Goal: Information Seeking & Learning: Check status

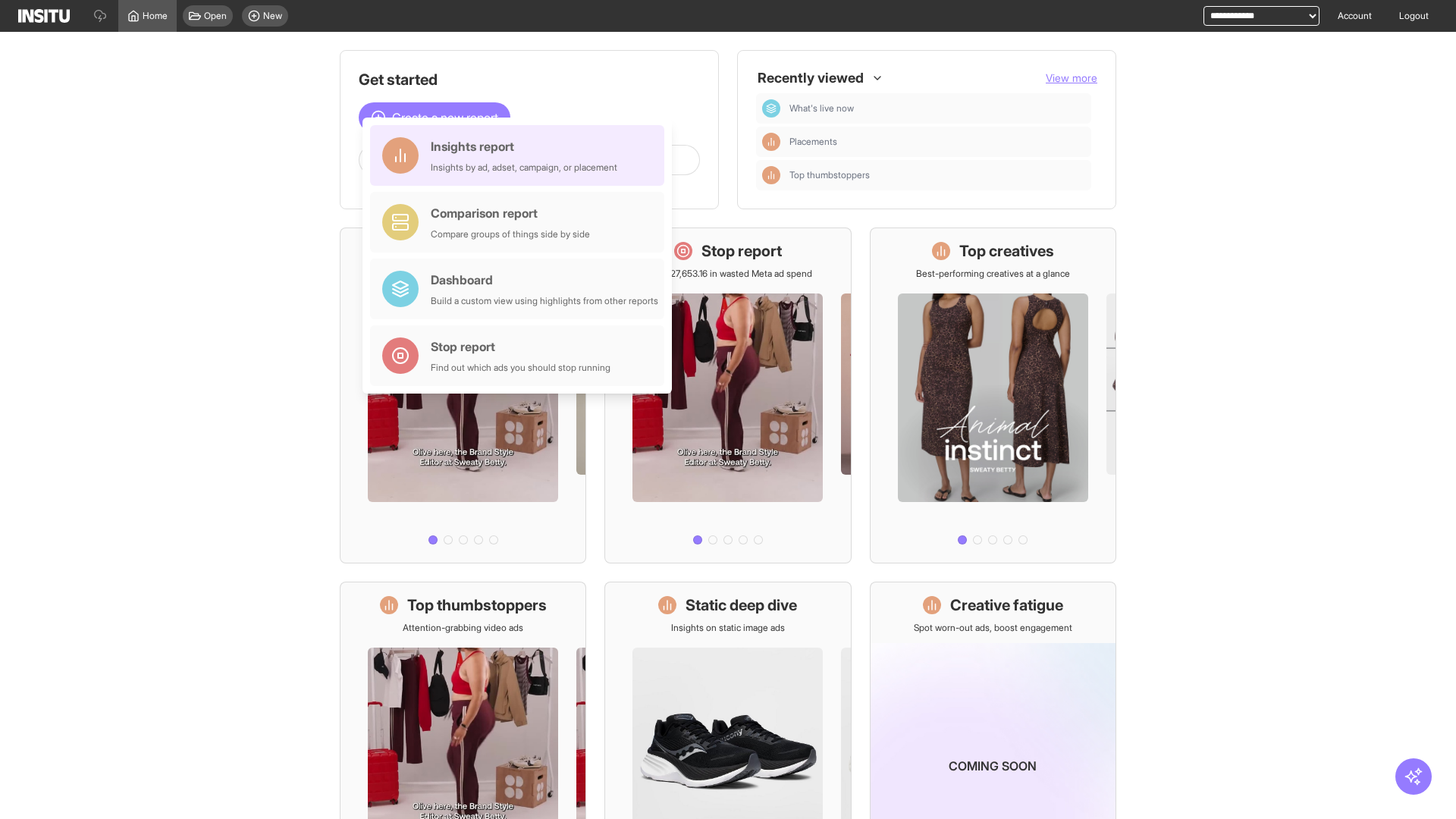
click at [521, 156] on div "Insights report Insights by ad, adset, campaign, or placement" at bounding box center [524, 155] width 186 height 37
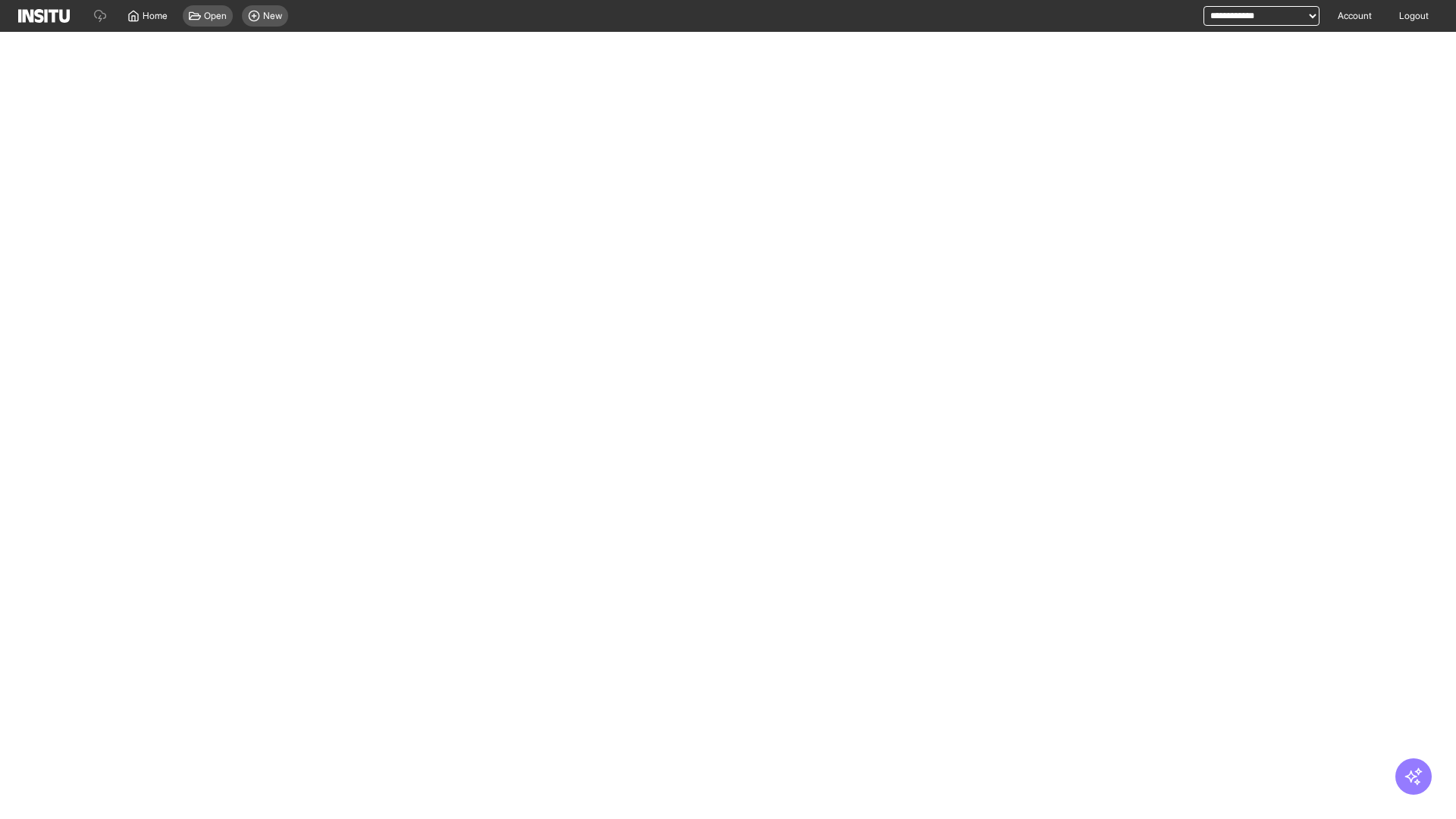
select select "**"
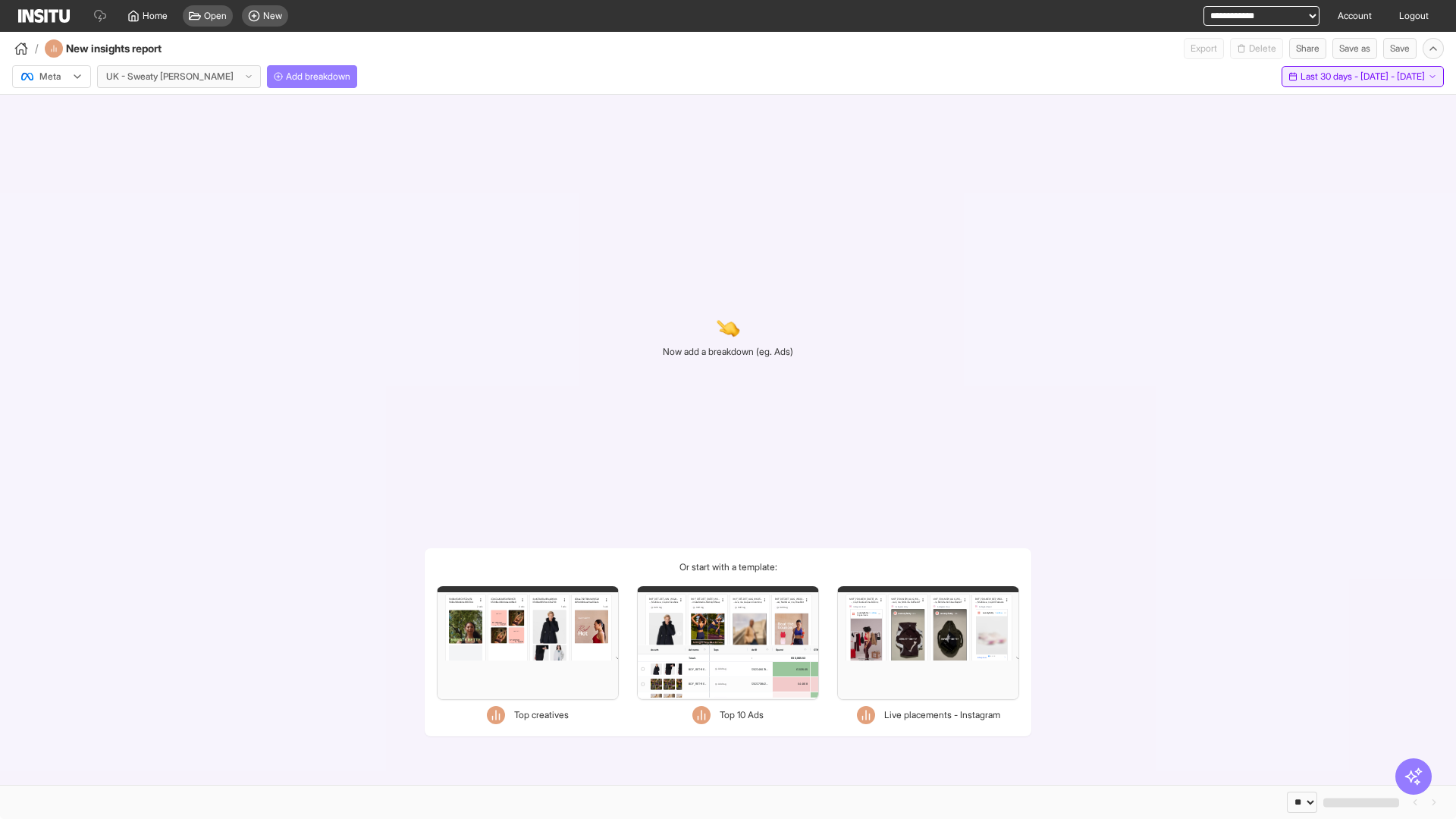
click at [1331, 77] on span "Last 30 days - [DATE] - [DATE]" at bounding box center [1362, 76] width 124 height 12
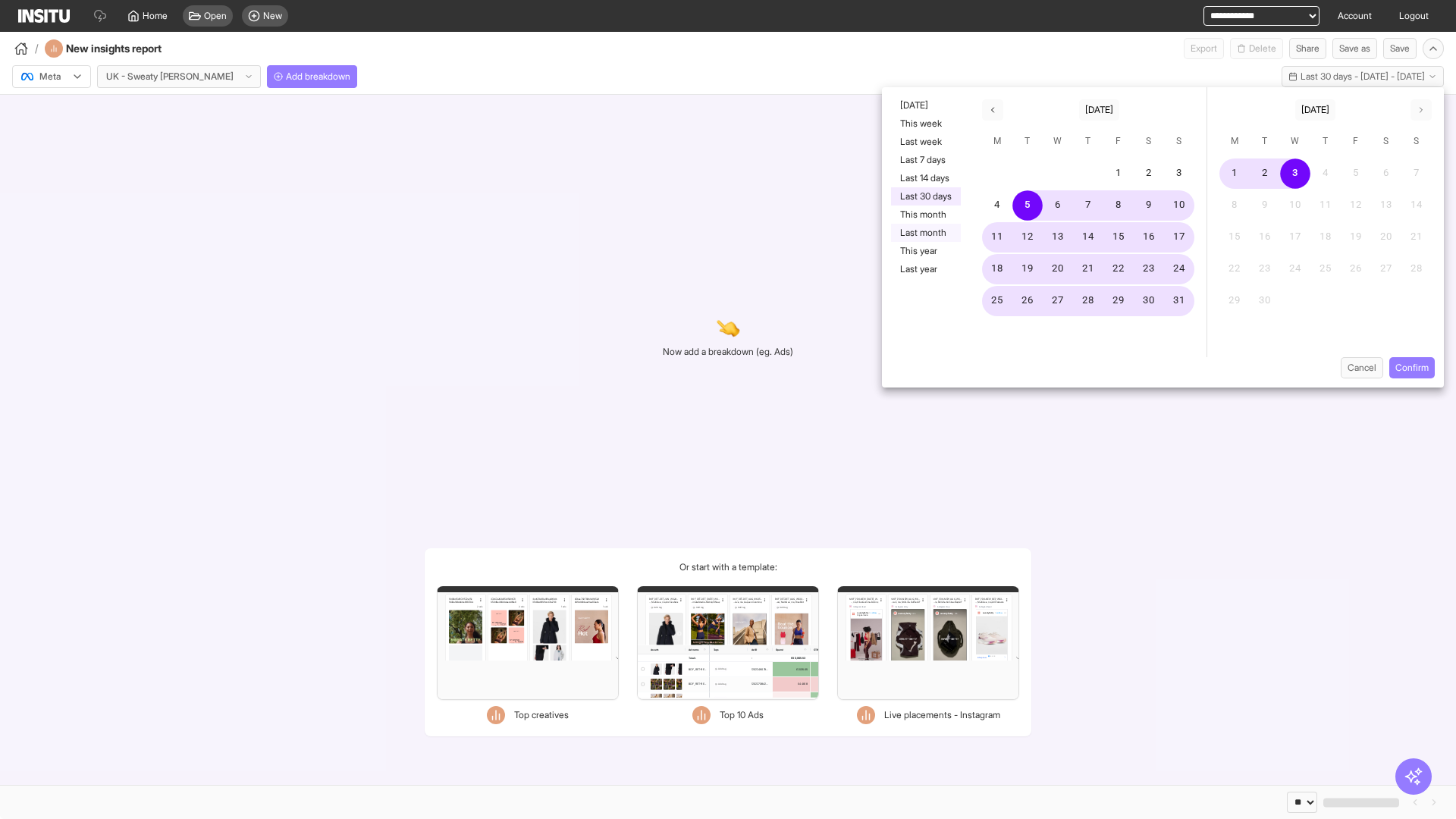
click at [925, 233] on button "Last month" at bounding box center [926, 233] width 70 height 18
